Goal: Task Accomplishment & Management: Use online tool/utility

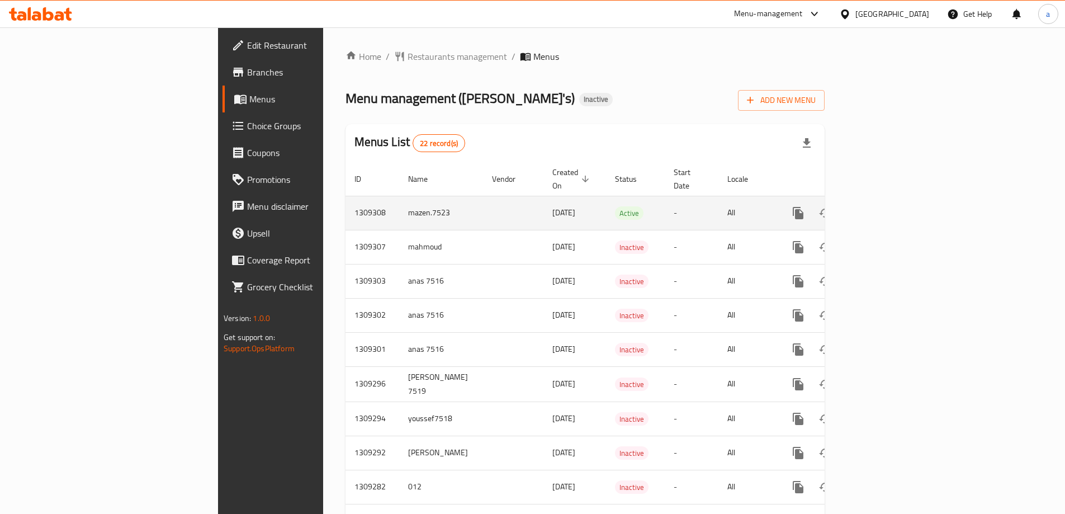
click at [346, 200] on td "1309308" at bounding box center [373, 213] width 54 height 34
click at [346, 197] on td "1309308" at bounding box center [373, 213] width 54 height 34
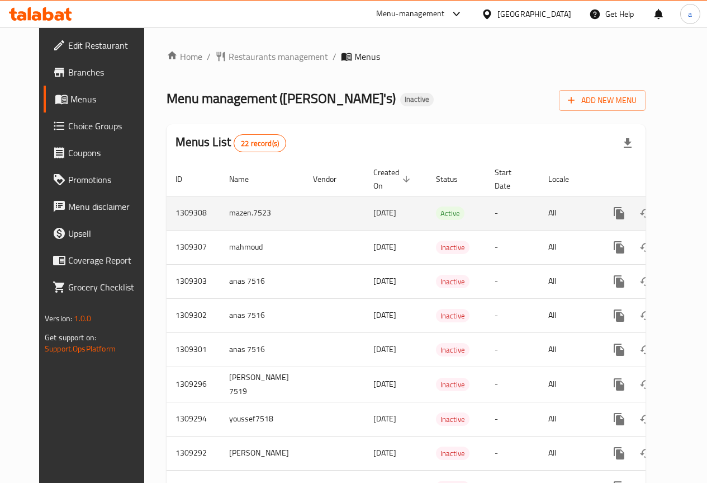
click at [168, 212] on td "1309308" at bounding box center [194, 213] width 54 height 34
drag, startPoint x: 68, startPoint y: 212, endPoint x: 167, endPoint y: 214, distance: 98.4
click at [167, 214] on td "1309308" at bounding box center [194, 213] width 54 height 34
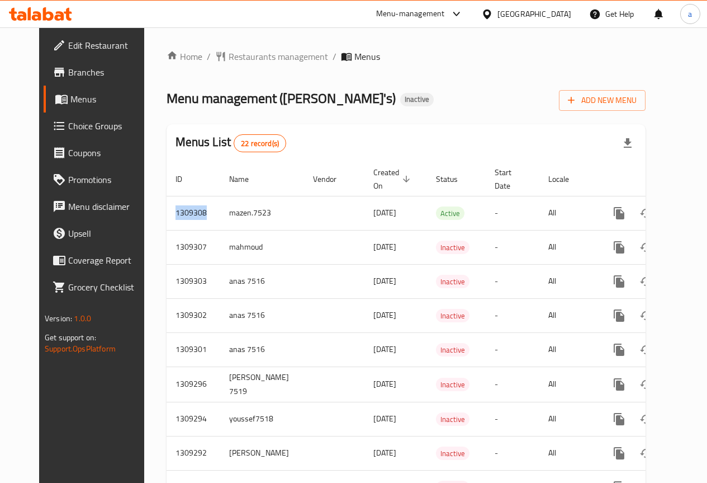
click at [419, 101] on div "Menu management ( [PERSON_NAME]'s ) Inactive Add New Menu" at bounding box center [406, 98] width 479 height 25
